Goal: Transaction & Acquisition: Purchase product/service

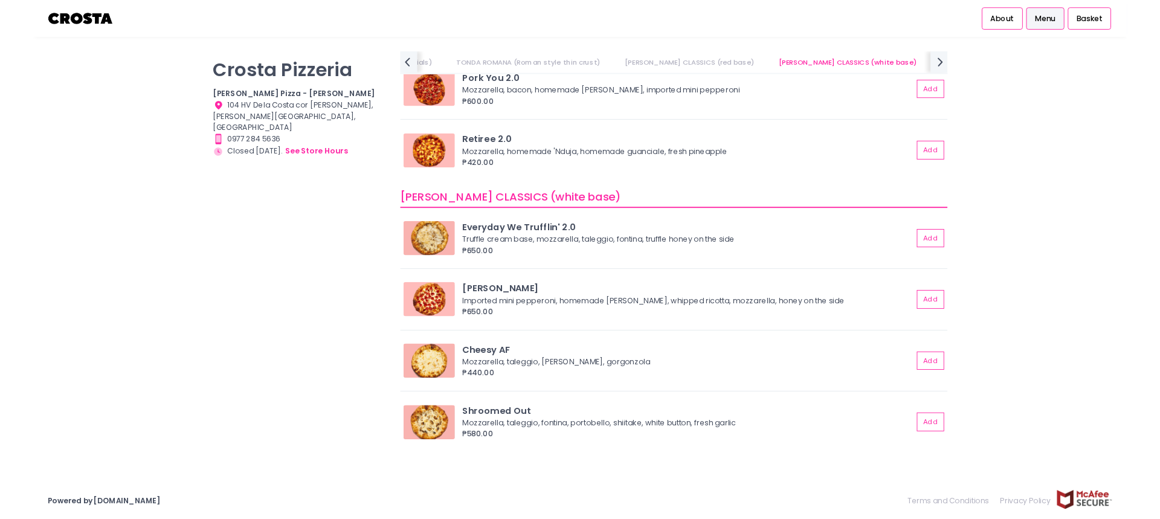
scroll to position [604, 0]
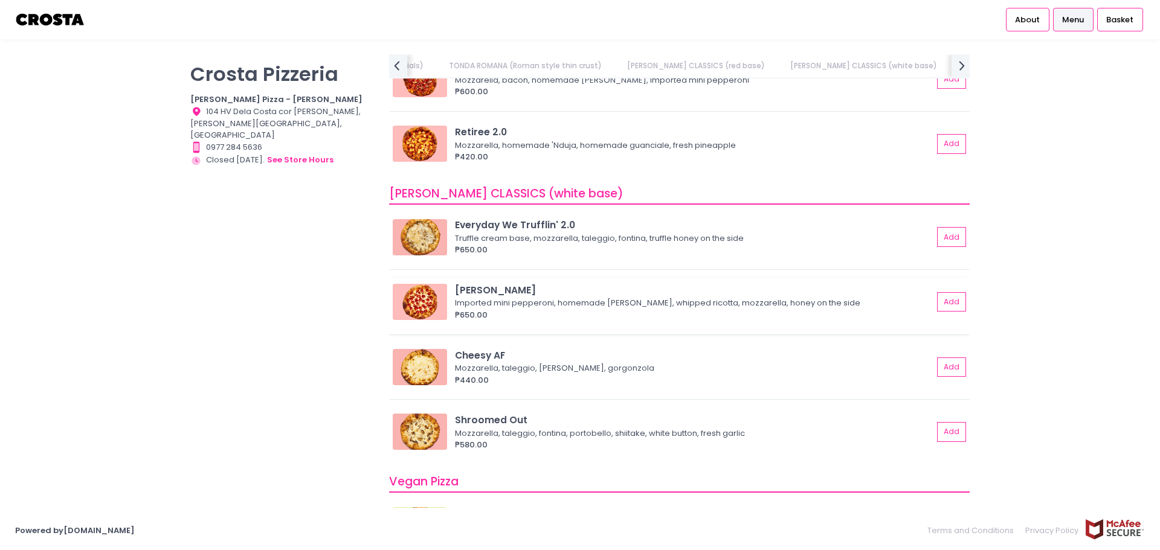
drag, startPoint x: 529, startPoint y: 292, endPoint x: 480, endPoint y: 292, distance: 48.9
click at [480, 292] on div "[PERSON_NAME]" at bounding box center [694, 290] width 478 height 14
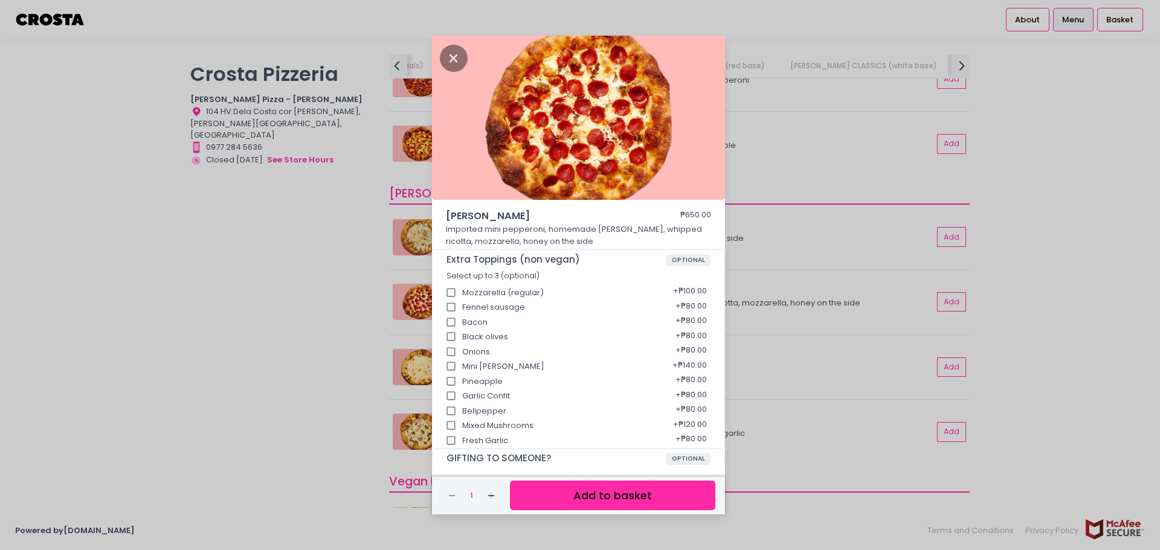
copy div "[PERSON_NAME]"
click at [1056, 390] on div "[PERSON_NAME] ₱650.00 Imported mini pepperoni, homemade [PERSON_NAME], whipped …" at bounding box center [580, 275] width 1160 height 550
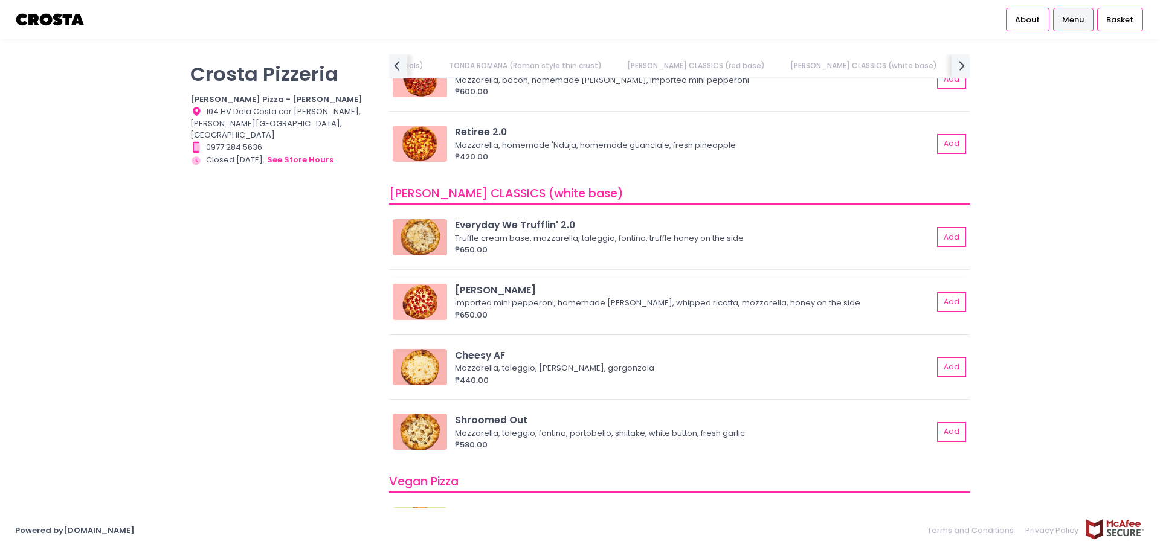
drag, startPoint x: 536, startPoint y: 286, endPoint x: 476, endPoint y: 291, distance: 60.6
click at [476, 291] on div "[PERSON_NAME]" at bounding box center [694, 290] width 478 height 14
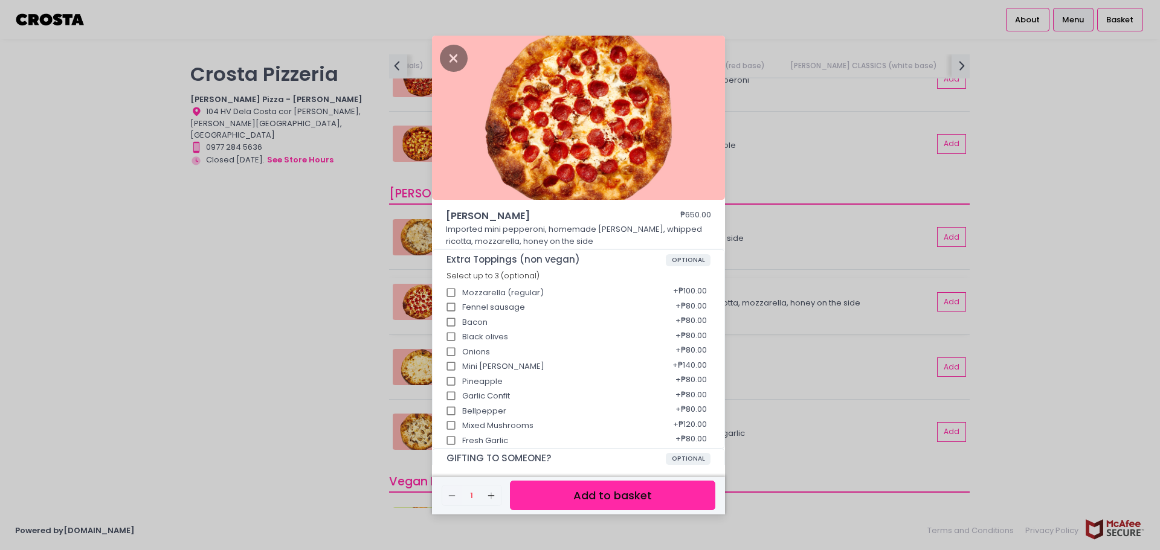
copy div "[PERSON_NAME]"
click at [453, 51] on icon "Close" at bounding box center [454, 58] width 28 height 27
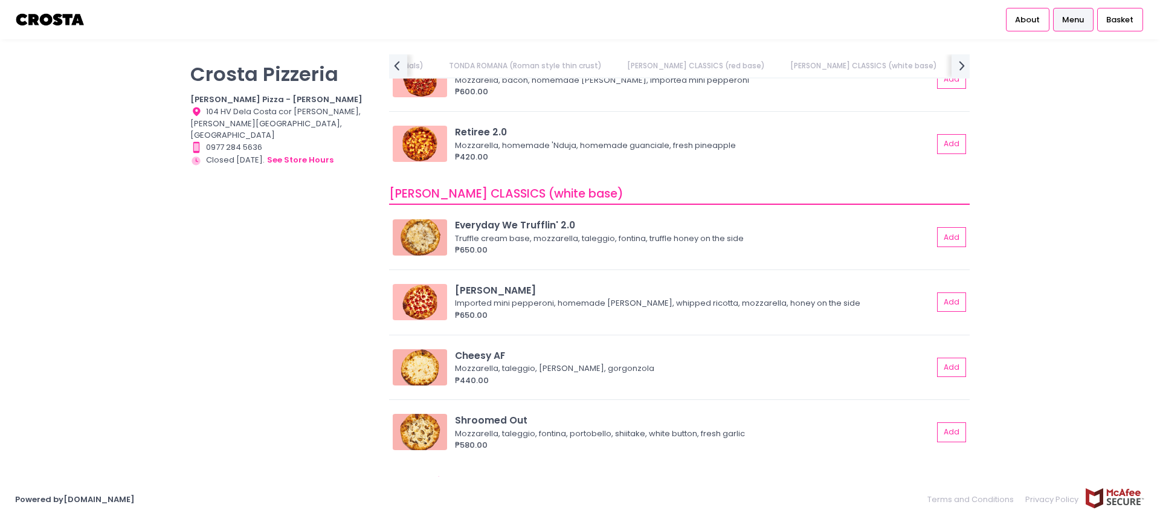
click at [1047, 312] on div "[PERSON_NAME] Pizzeria [PERSON_NAME] Pizza - [PERSON_NAME] Location Created wit…" at bounding box center [580, 259] width 1160 height 410
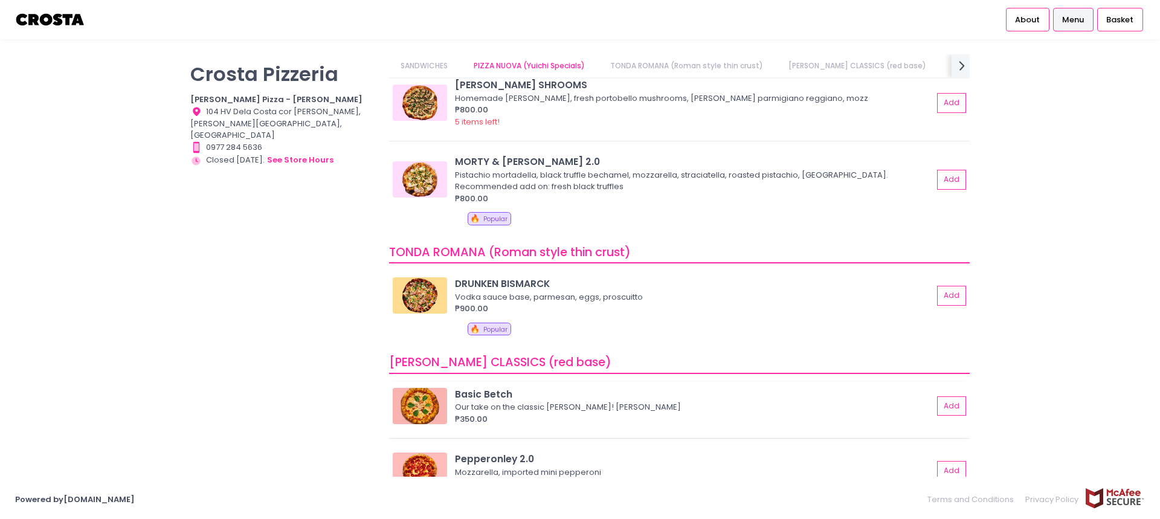
scroll to position [121, 0]
